Goal: Task Accomplishment & Management: Manage account settings

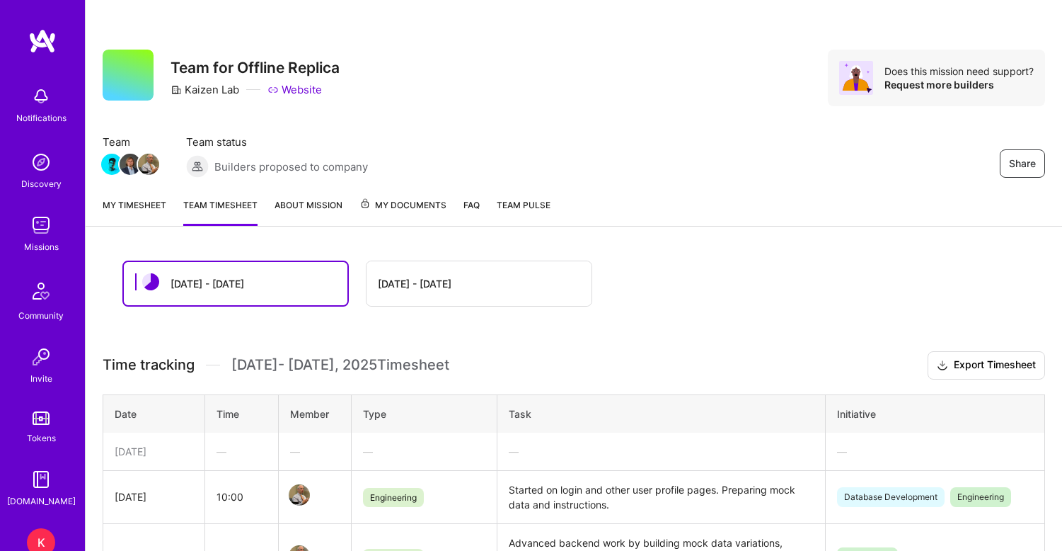
scroll to position [340, 0]
click at [42, 229] on img at bounding box center [41, 225] width 28 height 28
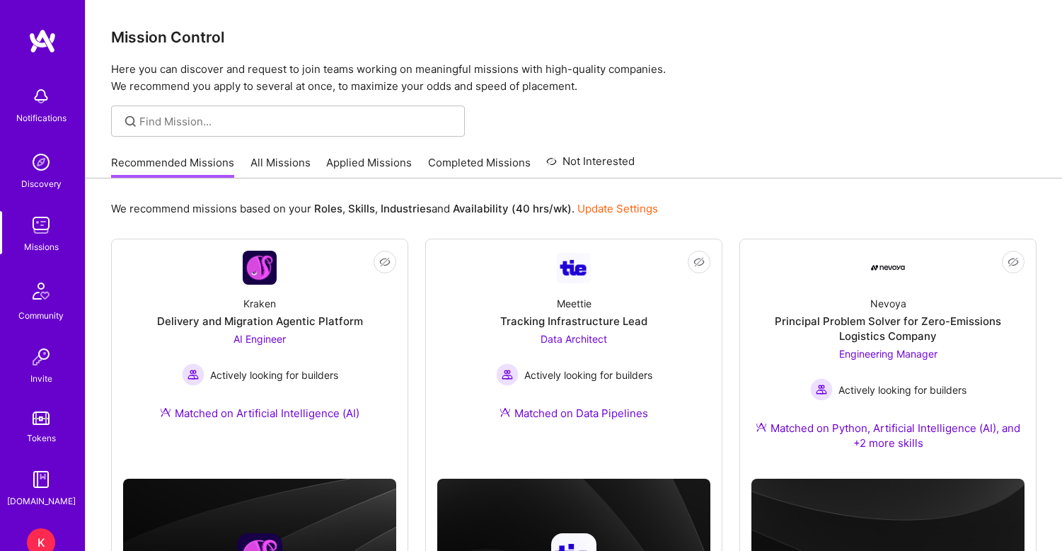
click at [373, 161] on link "Applied Missions" at bounding box center [369, 166] width 86 height 23
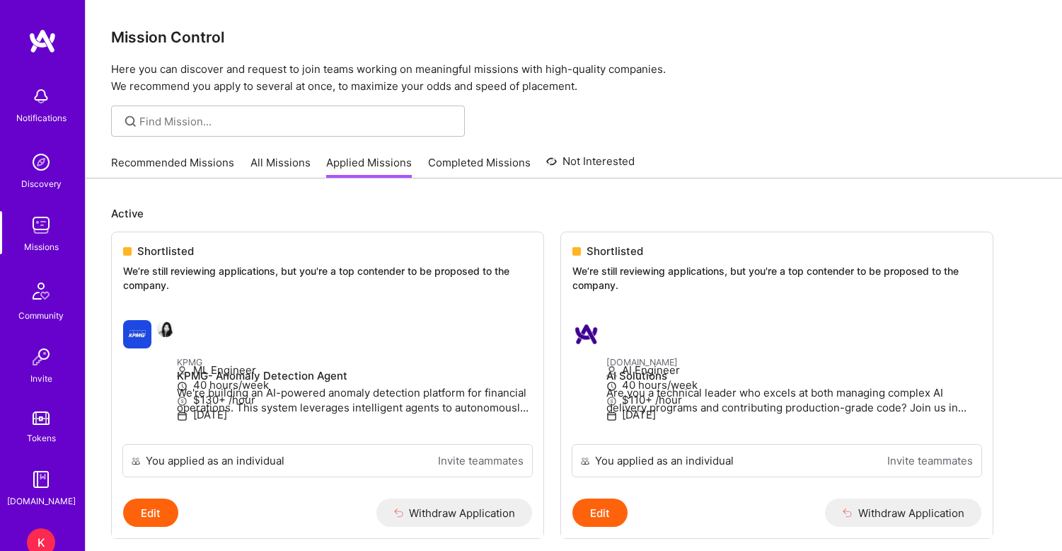
click at [216, 163] on link "Recommended Missions" at bounding box center [172, 166] width 123 height 23
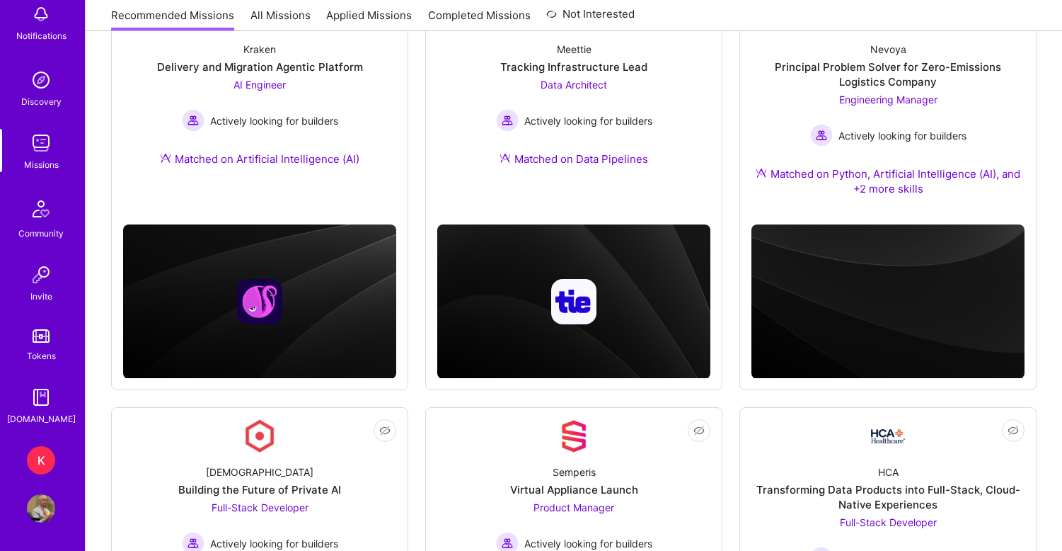
scroll to position [82, 0]
click at [40, 459] on div "K" at bounding box center [41, 460] width 28 height 28
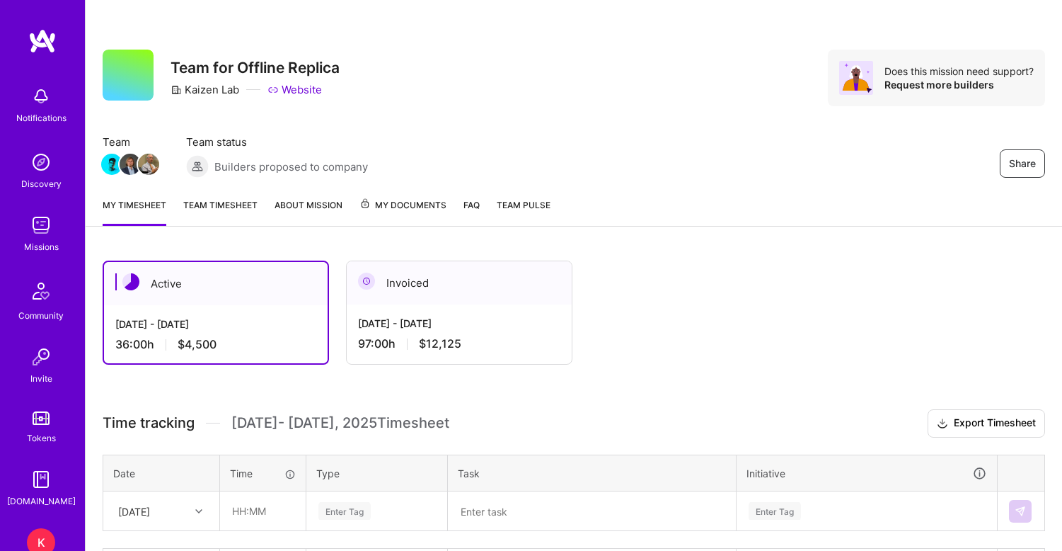
click at [239, 204] on link "Team timesheet" at bounding box center [220, 211] width 74 height 28
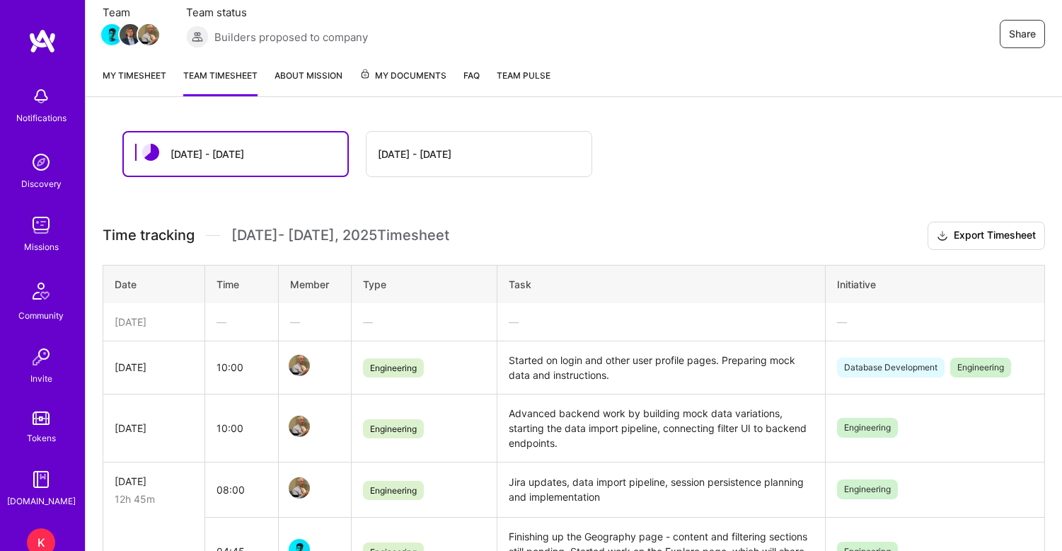
scroll to position [132, 0]
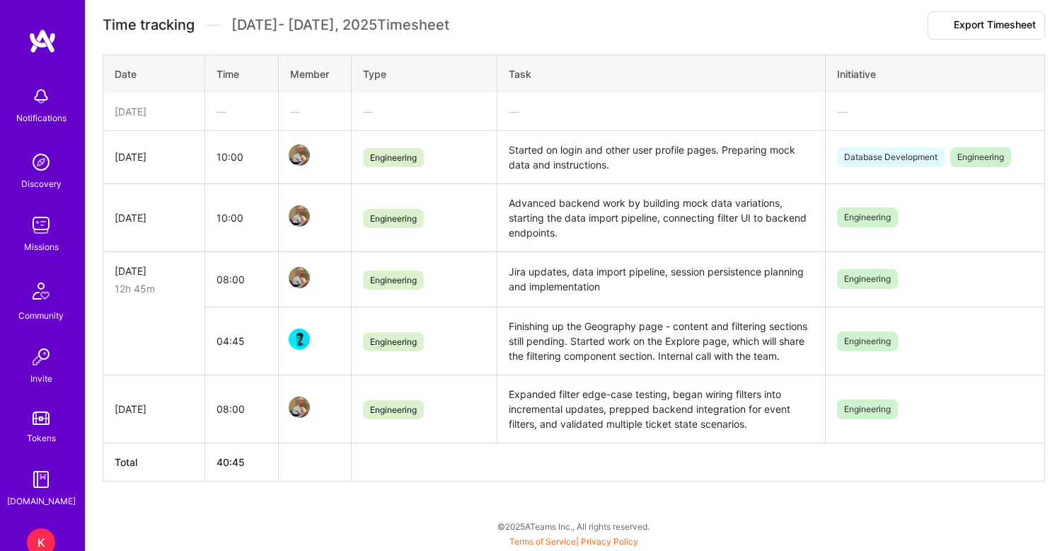
scroll to position [340, 0]
